Goal: Information Seeking & Learning: Learn about a topic

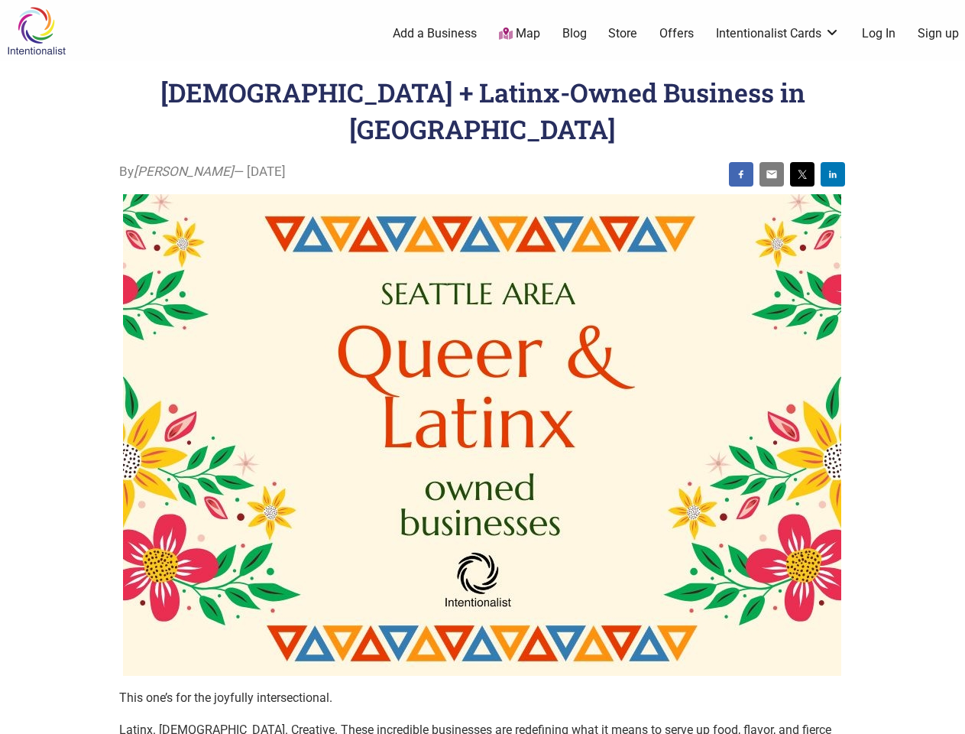
click at [482, 367] on img at bounding box center [482, 435] width 718 height 482
click at [741, 168] on img at bounding box center [741, 174] width 12 height 12
click at [772, 168] on img at bounding box center [772, 174] width 12 height 12
click at [803, 168] on img at bounding box center [802, 174] width 12 height 12
click at [833, 168] on img at bounding box center [833, 174] width 12 height 12
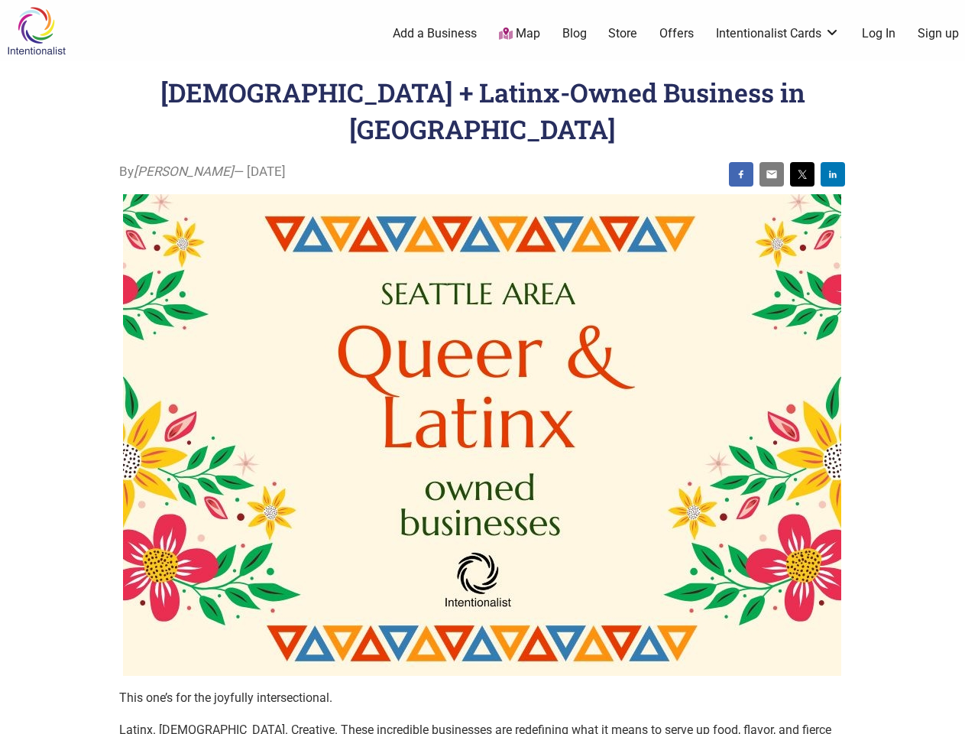
click at [948, 716] on icon at bounding box center [948, 714] width 17 height 19
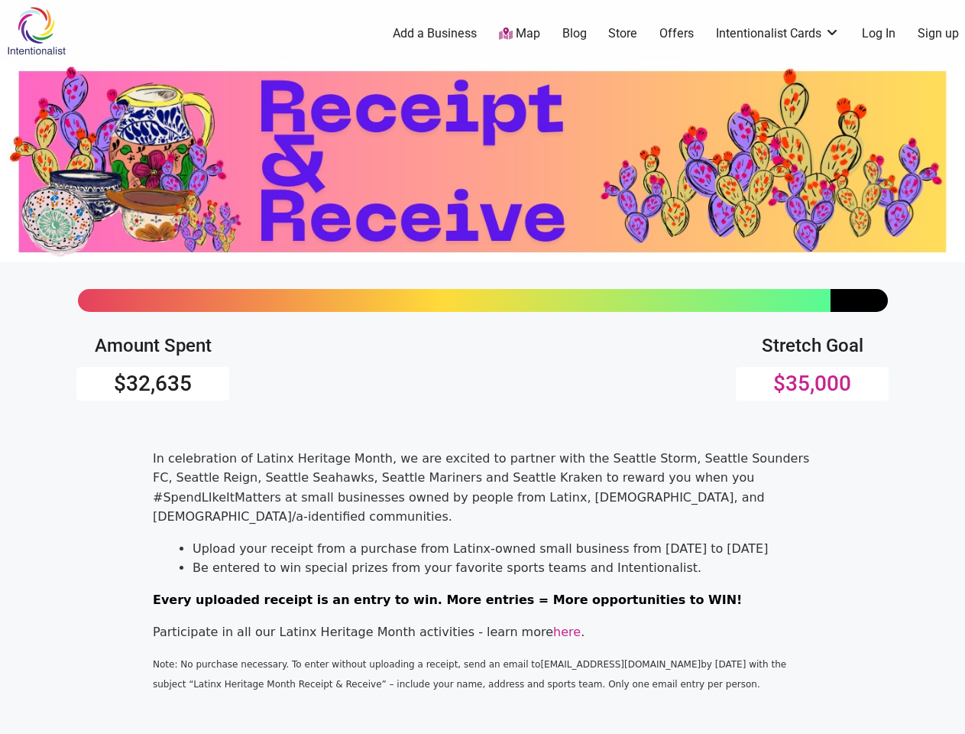
click at [482, 367] on div "Amount Spent $32,635 Stretch Goal $35,000" at bounding box center [482, 372] width 812 height 75
click at [948, 716] on icon at bounding box center [948, 714] width 17 height 19
